Goal: Task Accomplishment & Management: Use online tool/utility

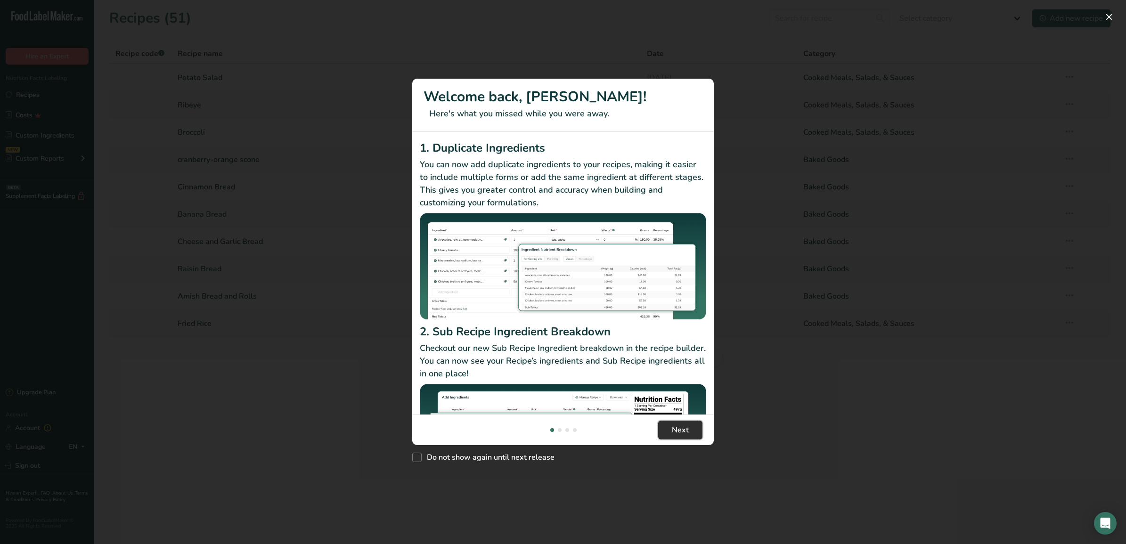
click at [673, 437] on button "Next" at bounding box center [680, 430] width 44 height 19
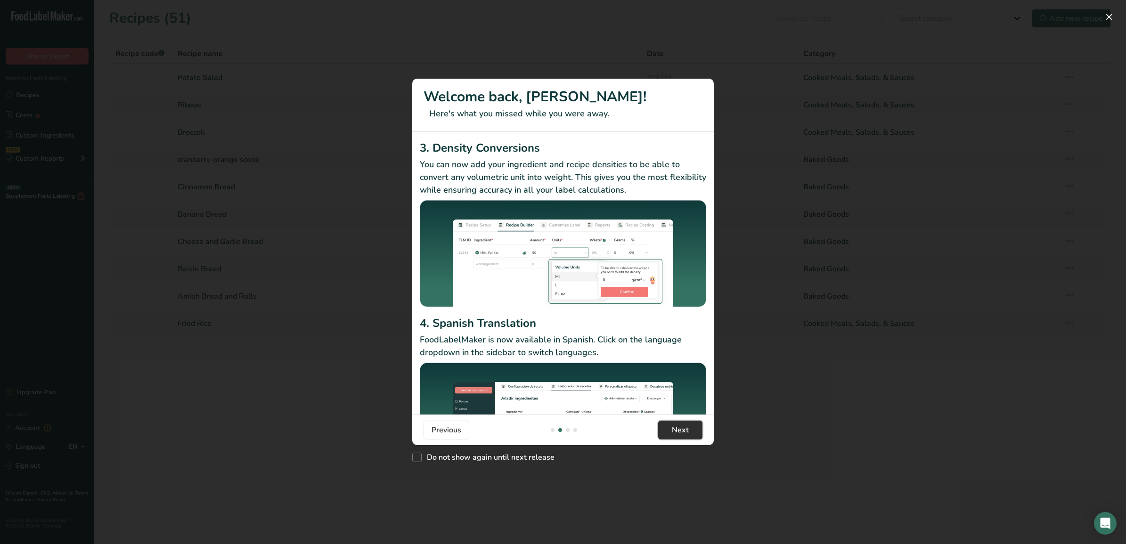
click at [673, 437] on button "Next" at bounding box center [680, 430] width 44 height 19
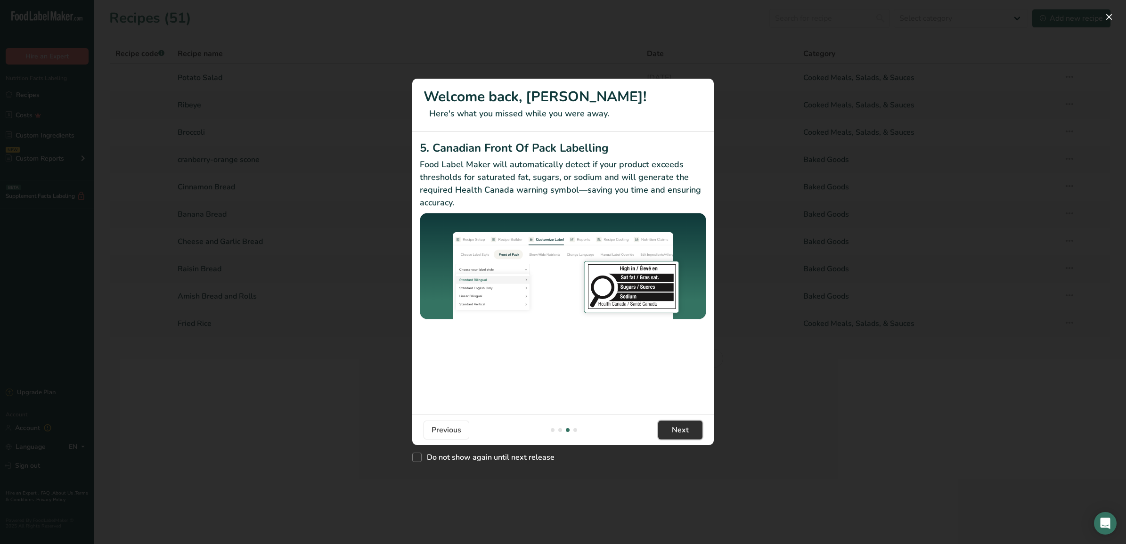
click at [673, 437] on button "Next" at bounding box center [680, 430] width 44 height 19
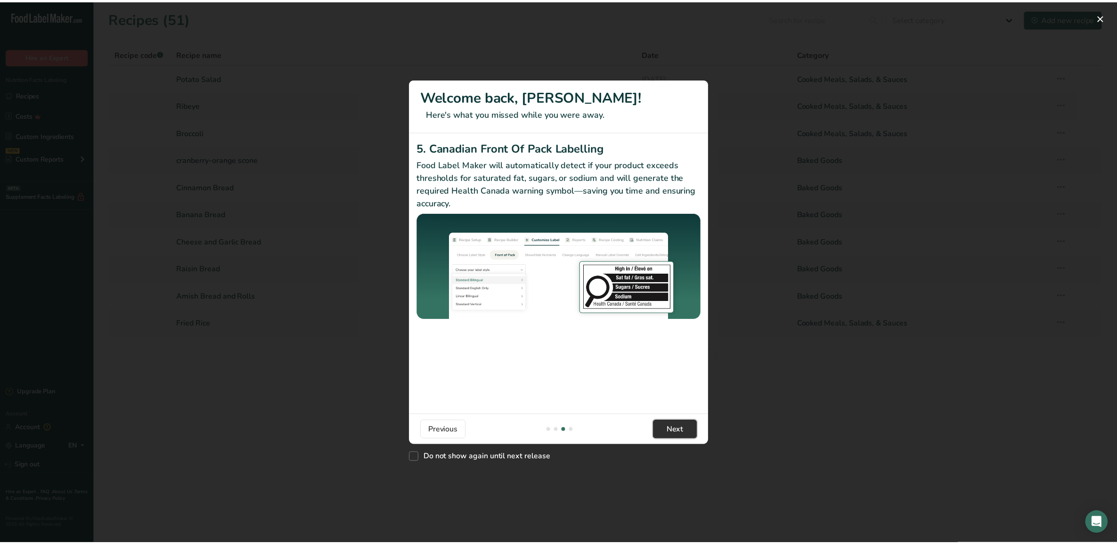
scroll to position [0, 905]
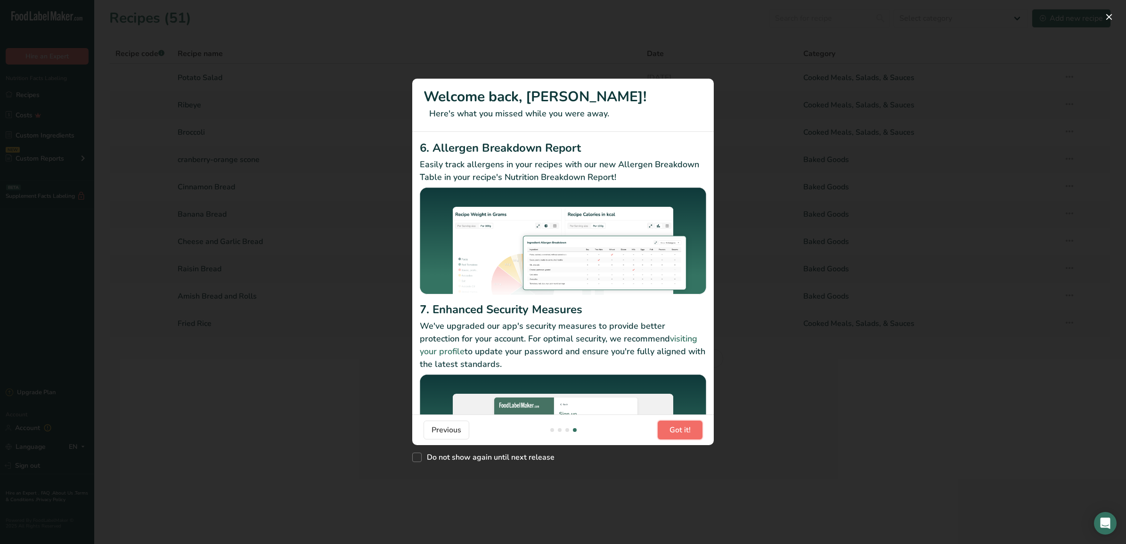
click at [673, 436] on button "Got it!" at bounding box center [680, 430] width 45 height 19
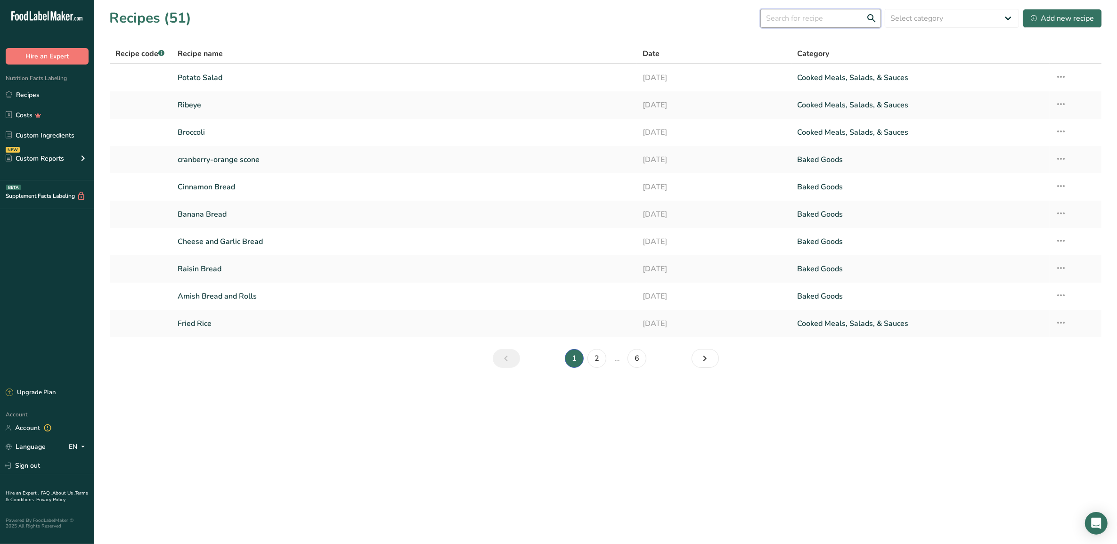
click at [802, 20] on input "text" at bounding box center [821, 18] width 121 height 19
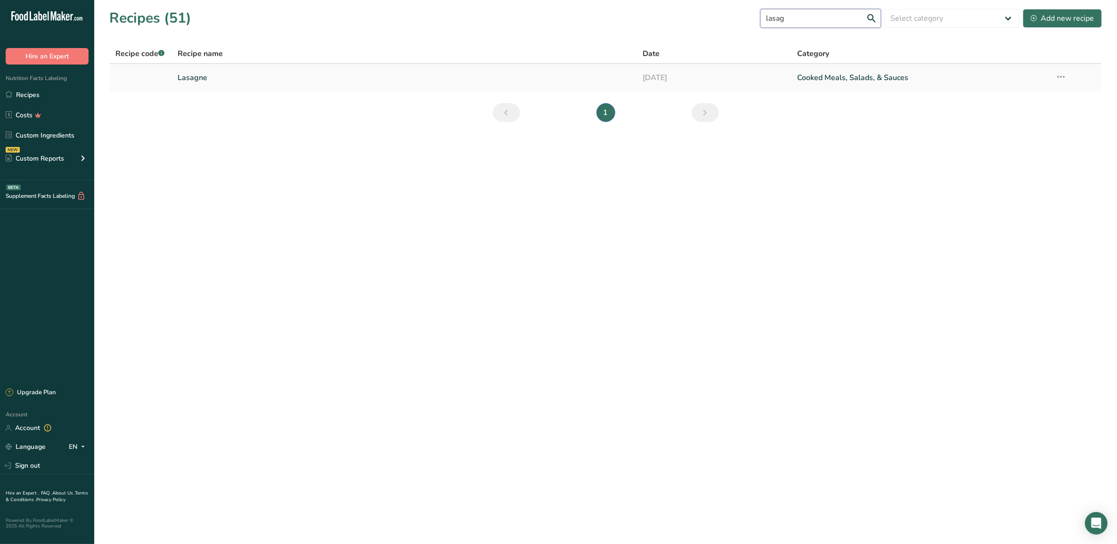
type input "lasag"
click at [655, 82] on link "[DATE]" at bounding box center [715, 78] width 144 height 20
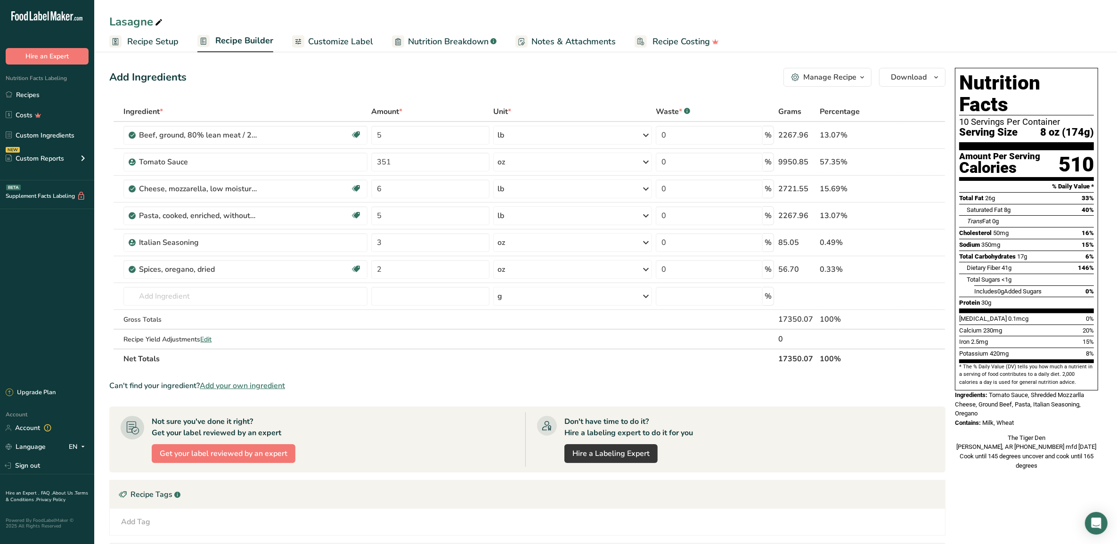
click at [253, 37] on span "Recipe Builder" at bounding box center [244, 40] width 58 height 13
click at [338, 41] on span "Customize Label" at bounding box center [340, 41] width 65 height 13
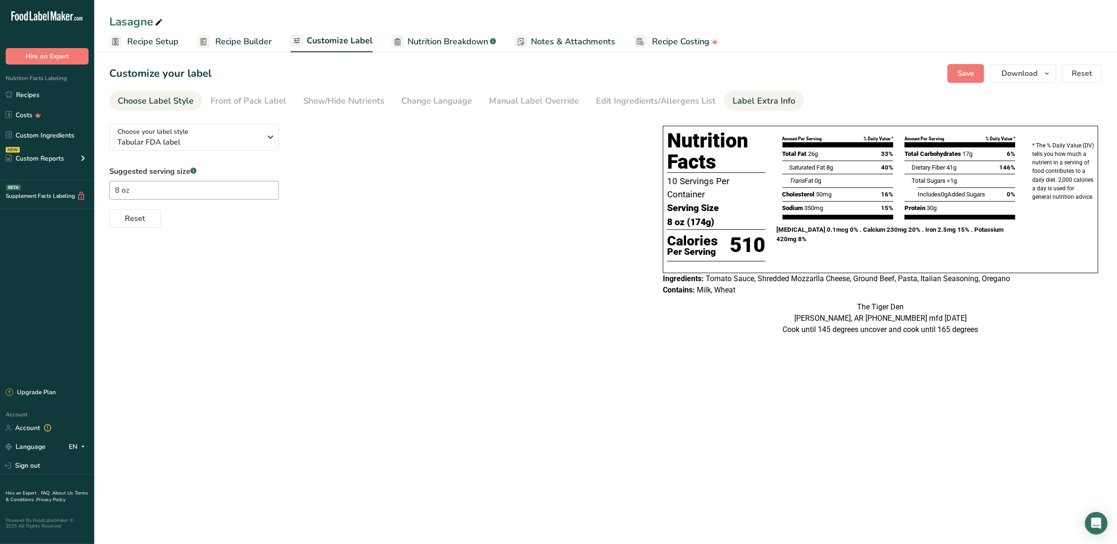
click at [733, 106] on div "Label Extra Info" at bounding box center [764, 101] width 63 height 13
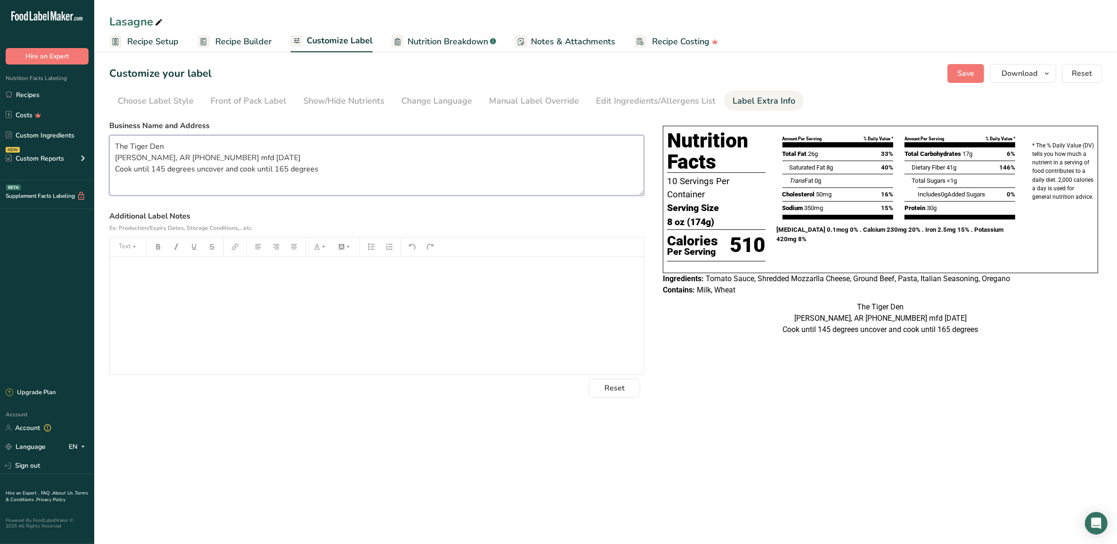
click at [273, 154] on textarea "The Tiger Den [PERSON_NAME], AR [PHONE_NUMBER] mfd [DATE] Cook until 145 degree…" at bounding box center [376, 165] width 535 height 60
type textarea "The Tiger Den [PERSON_NAME], AR [PHONE_NUMBER] mfd [DATE] Cook until 145 degree…"
click at [961, 78] on span "Save" at bounding box center [966, 73] width 17 height 11
click at [1033, 80] on button "Download" at bounding box center [1023, 73] width 66 height 19
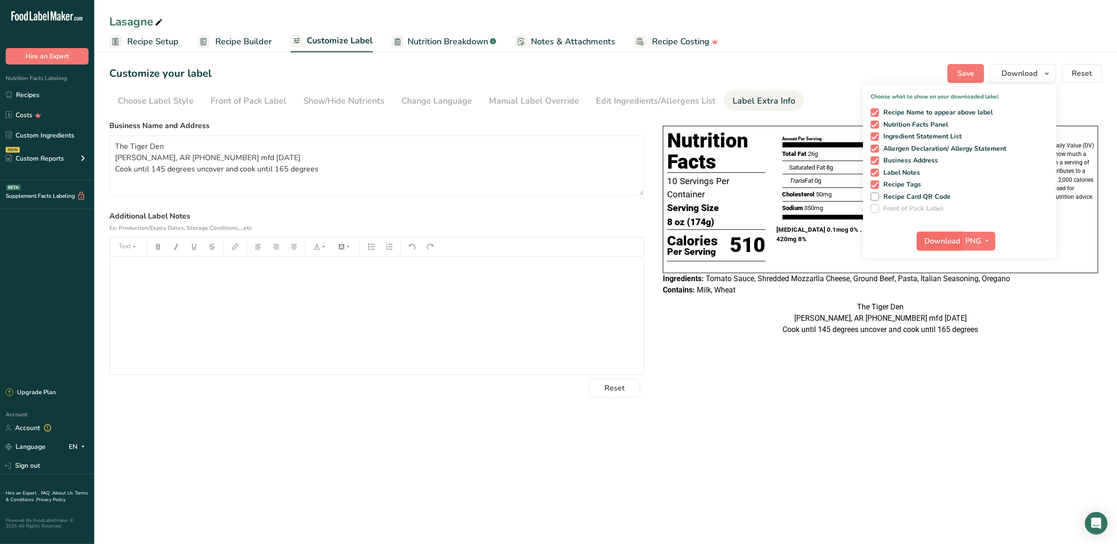
click at [944, 246] on span "Download" at bounding box center [943, 241] width 36 height 11
click at [1065, 15] on div "Lasagne" at bounding box center [605, 21] width 1023 height 17
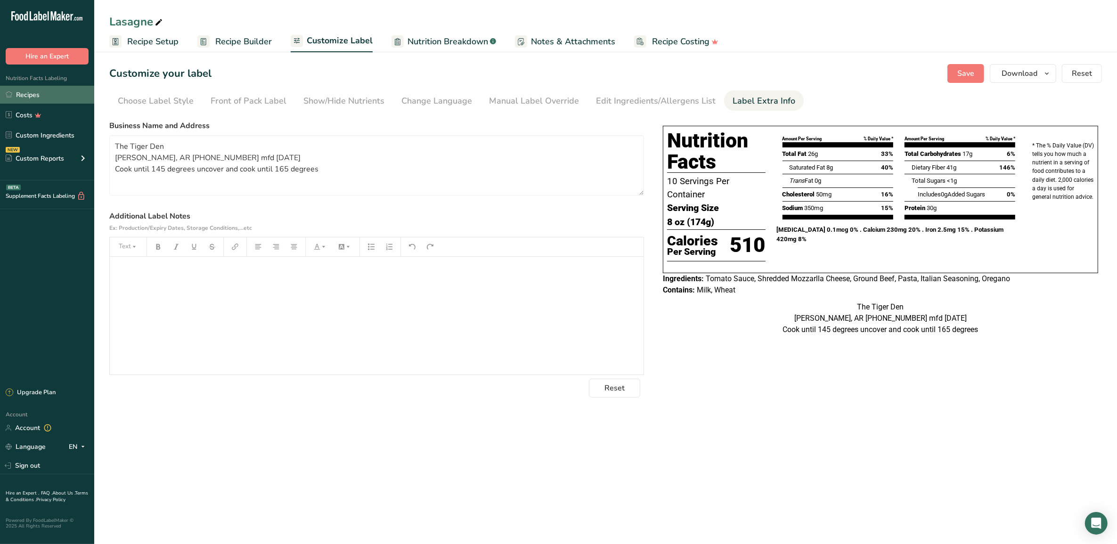
click at [19, 92] on link "Recipes" at bounding box center [47, 95] width 94 height 18
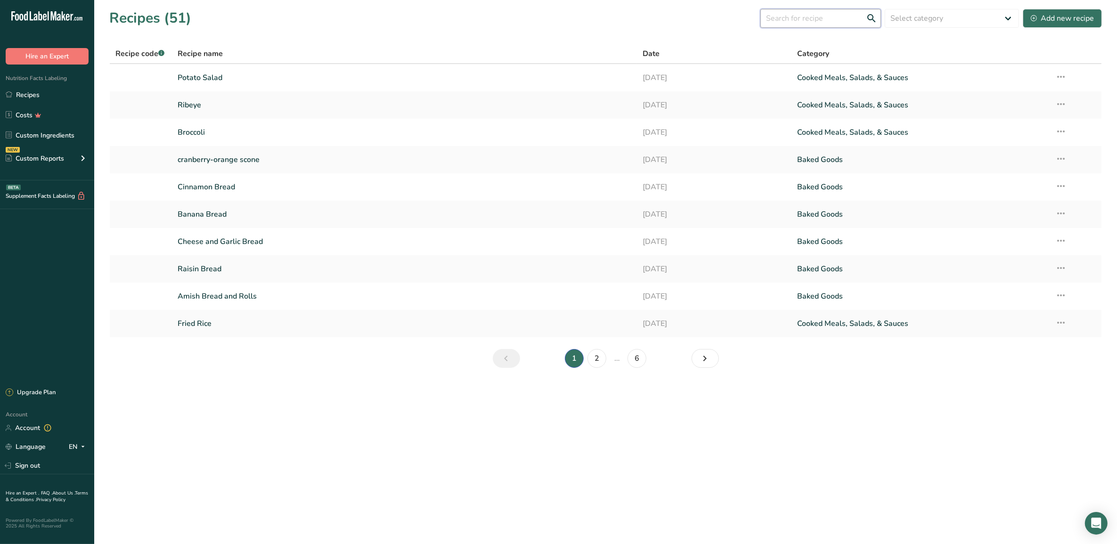
click at [845, 17] on input "text" at bounding box center [821, 18] width 121 height 19
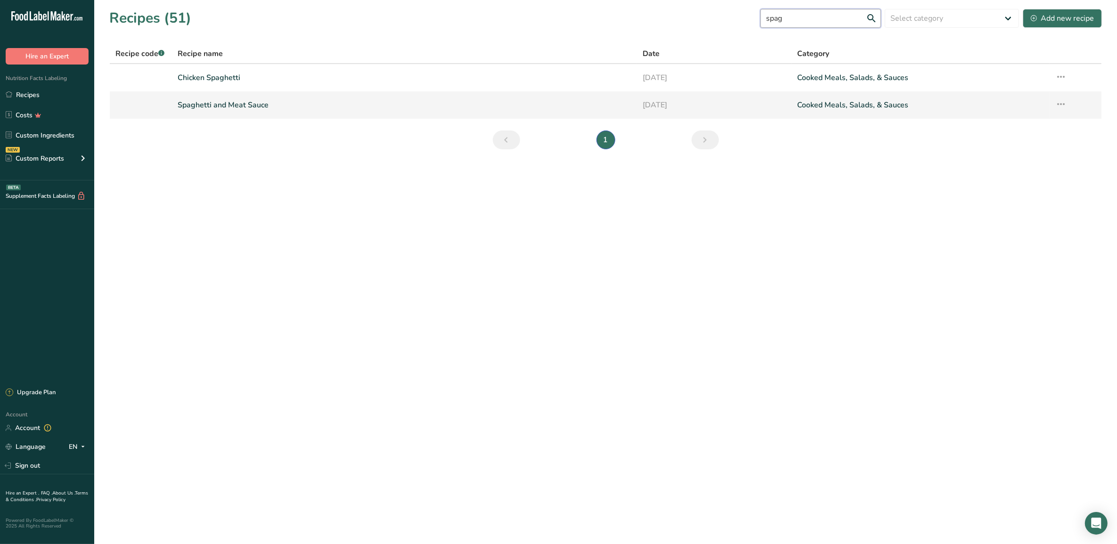
type input "spag"
click at [729, 106] on link "[DATE]" at bounding box center [715, 105] width 144 height 20
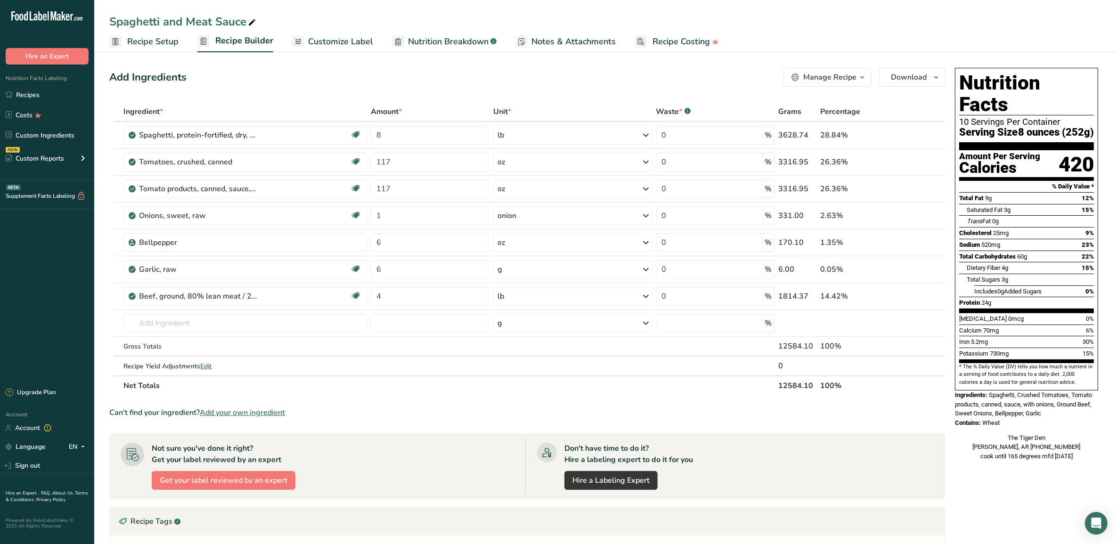
click at [322, 46] on span "Customize Label" at bounding box center [340, 41] width 65 height 13
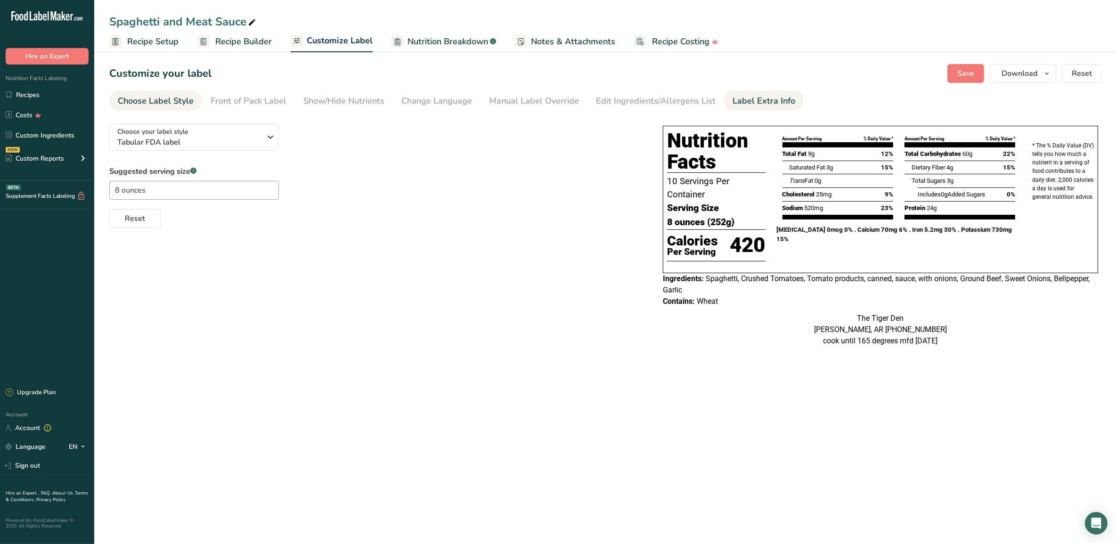
click at [776, 101] on div "Label Extra Info" at bounding box center [764, 101] width 63 height 13
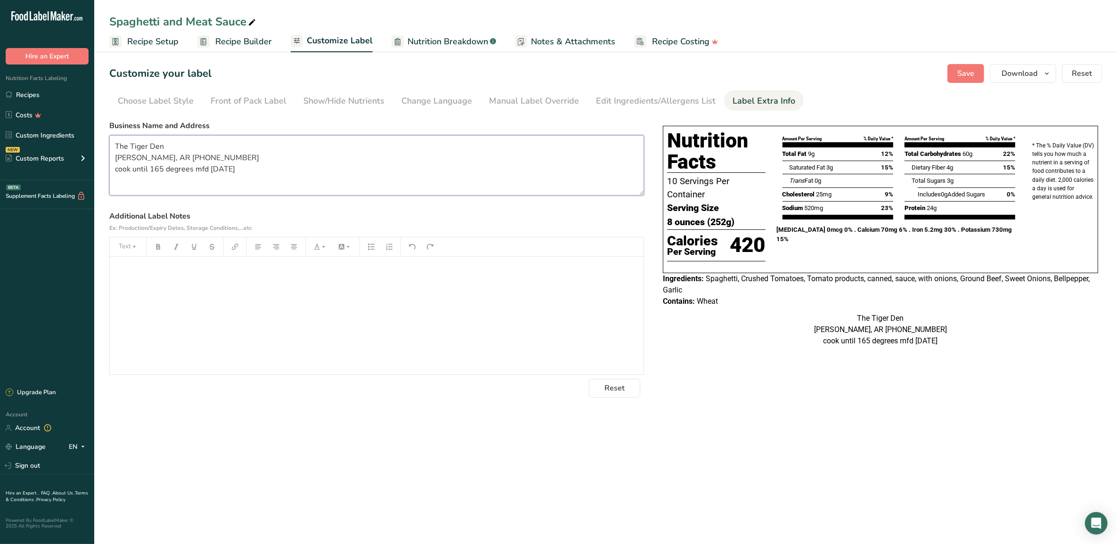
drag, startPoint x: 238, startPoint y: 166, endPoint x: 293, endPoint y: 163, distance: 55.2
click at [293, 163] on textarea "The Tiger Den [PERSON_NAME], AR [PHONE_NUMBER] cook until 165 degrees mfd [DATE]" at bounding box center [376, 165] width 535 height 60
click at [253, 170] on textarea "The Tiger Den [PERSON_NAME], AR [PHONE_NUMBER] cook until 165 degrees mfd [DATE]" at bounding box center [376, 165] width 535 height 60
type textarea "The Tiger Den [PERSON_NAME], AR [PHONE_NUMBER] cook until 165 degrees mfd [DATE]"
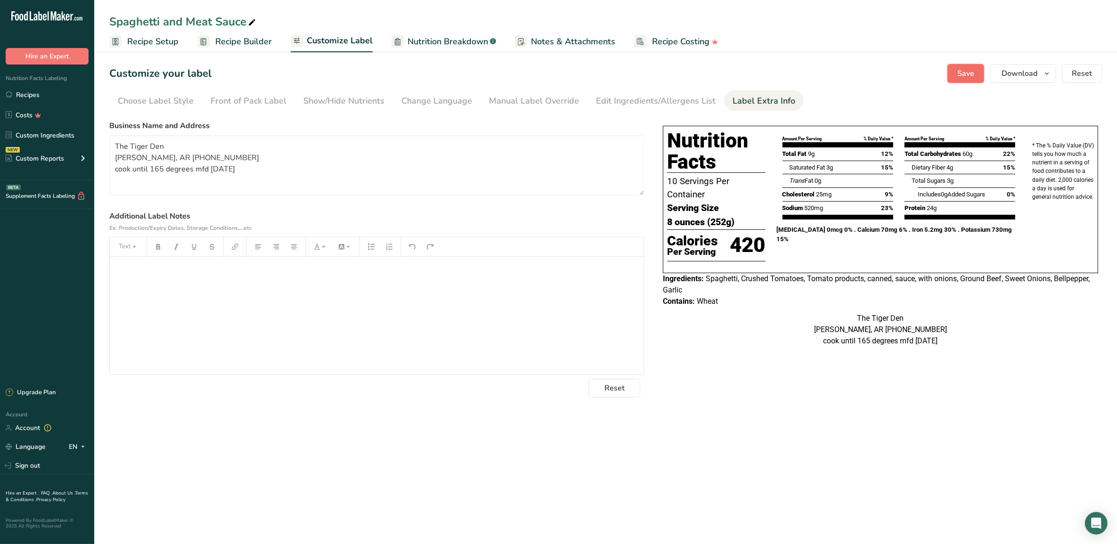
click at [969, 76] on span "Save" at bounding box center [966, 73] width 17 height 11
click at [1021, 69] on span "Download" at bounding box center [1020, 73] width 36 height 11
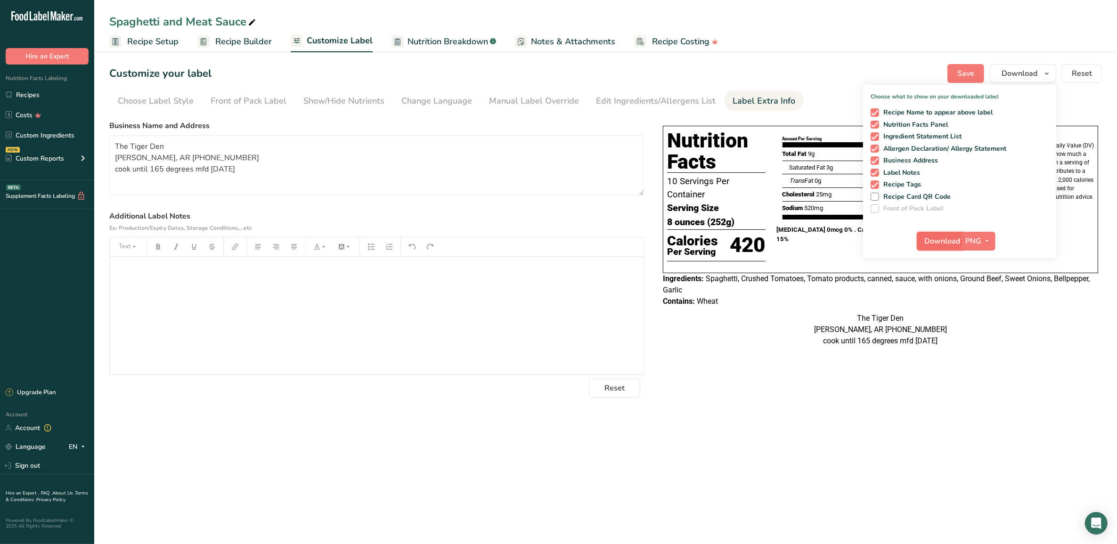
click at [953, 239] on span "Download" at bounding box center [943, 241] width 36 height 11
